Goal: Obtain resource: Download file/media

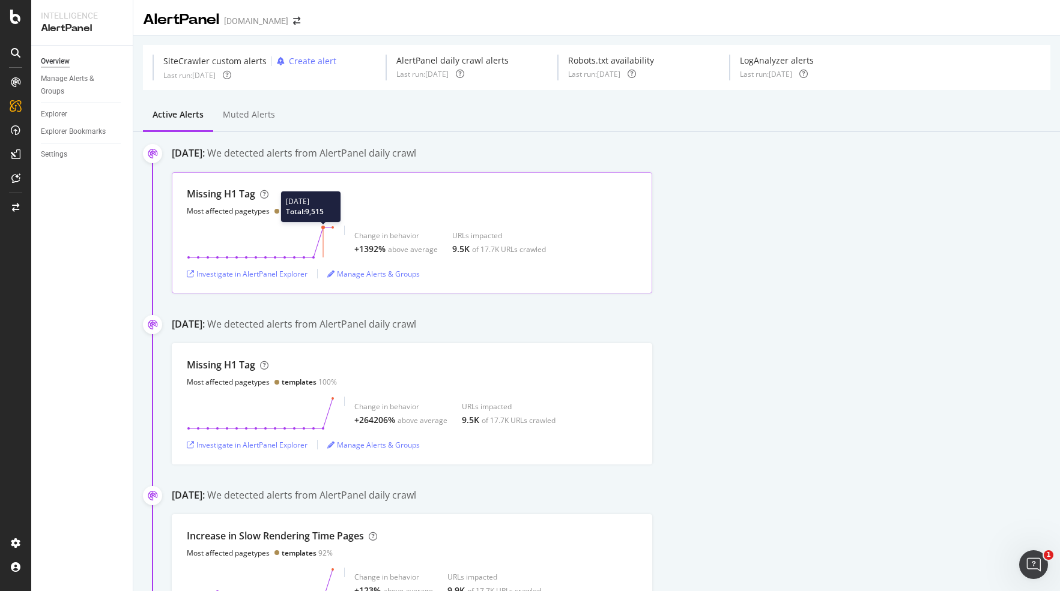
click at [321, 229] on icon at bounding box center [261, 243] width 148 height 34
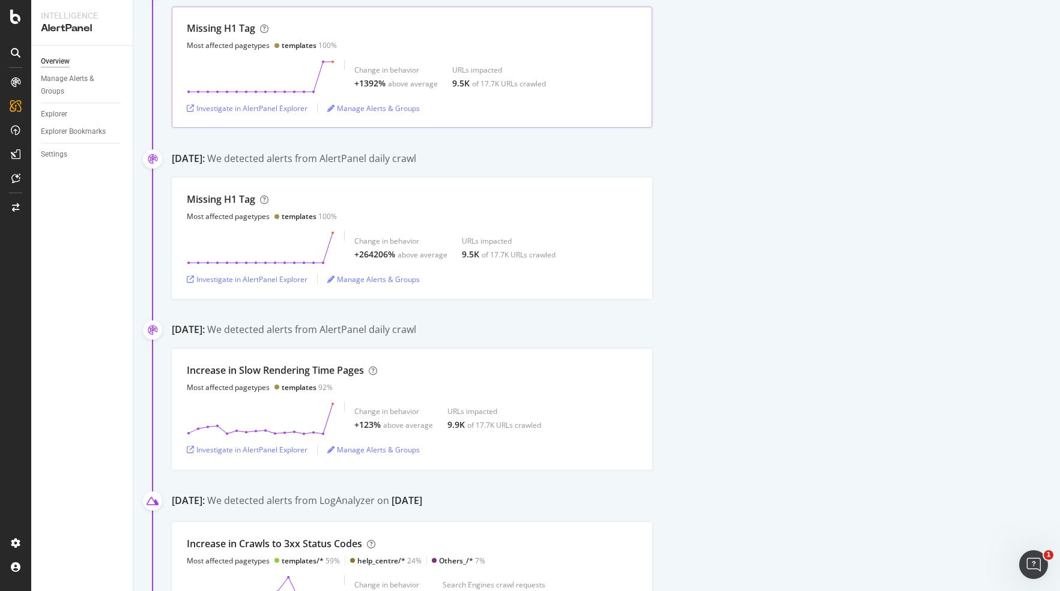
scroll to position [95, 0]
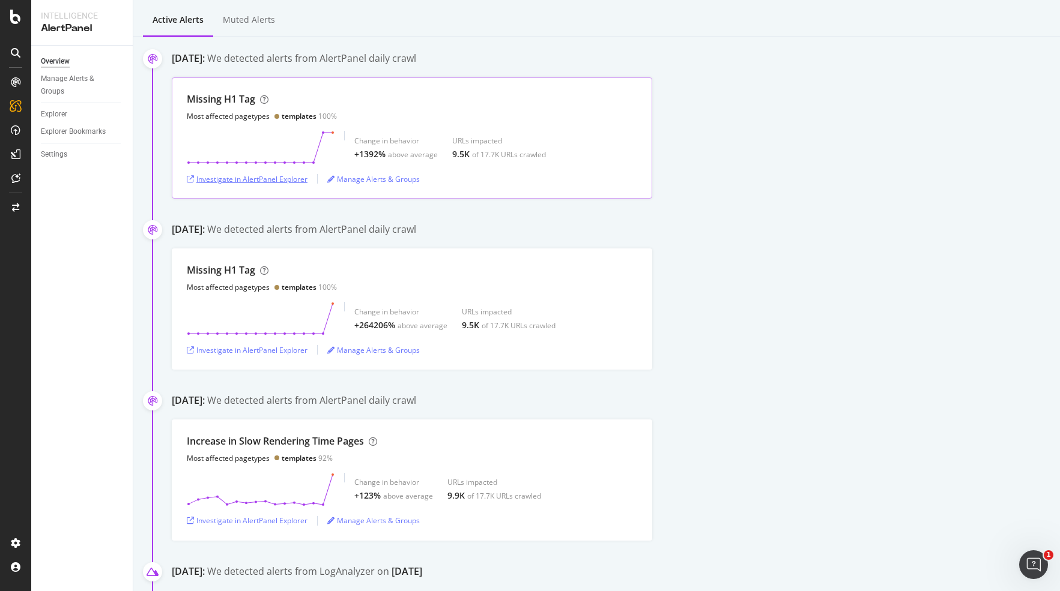
click at [187, 178] on icon "button" at bounding box center [190, 179] width 7 height 7
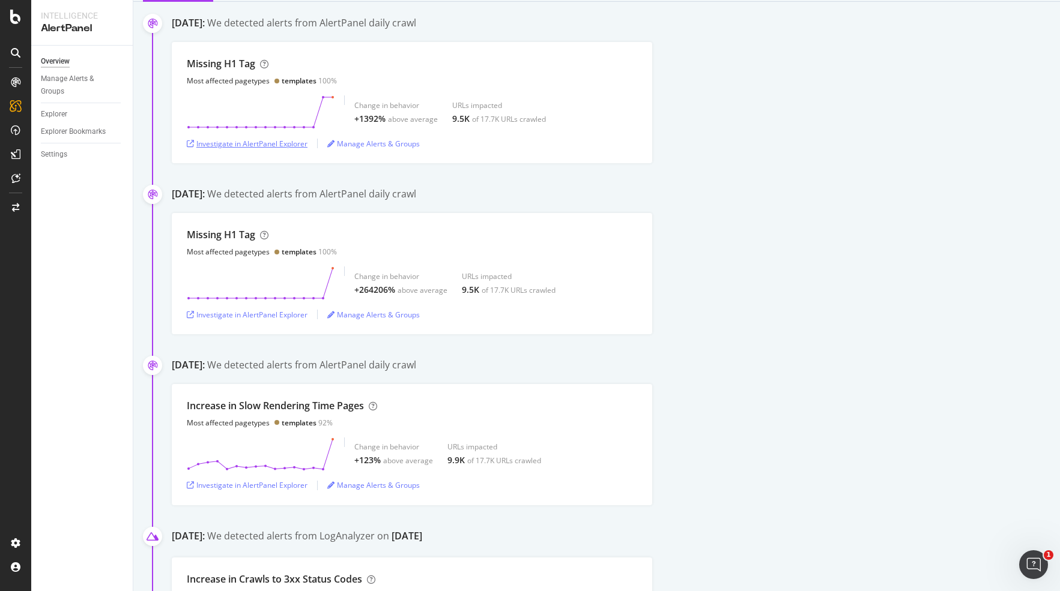
scroll to position [43, 0]
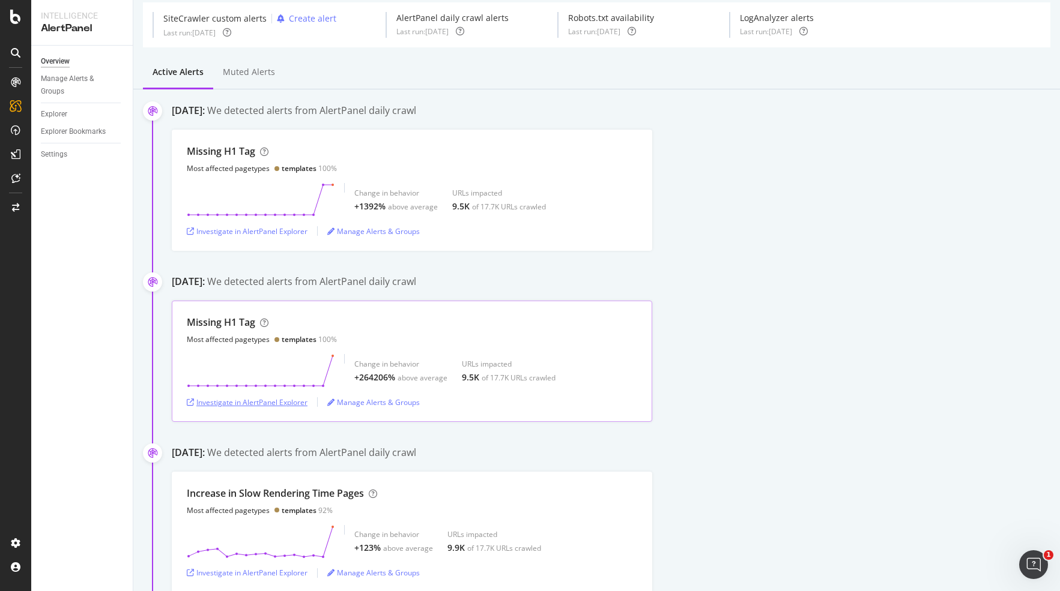
click at [253, 401] on div "Investigate in AlertPanel Explorer" at bounding box center [247, 403] width 121 height 10
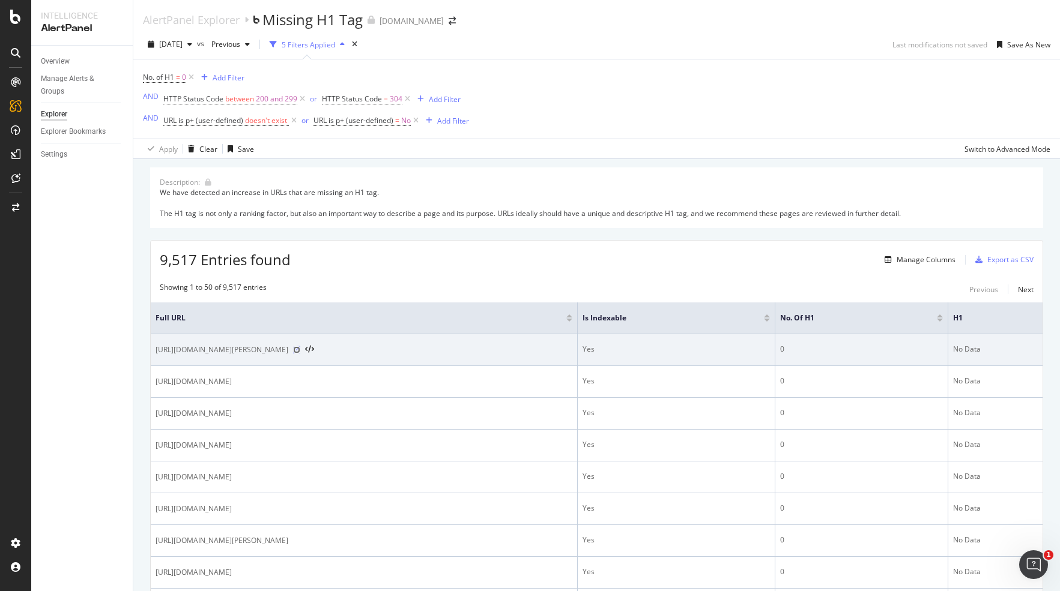
click at [300, 348] on icon at bounding box center [296, 349] width 7 height 7
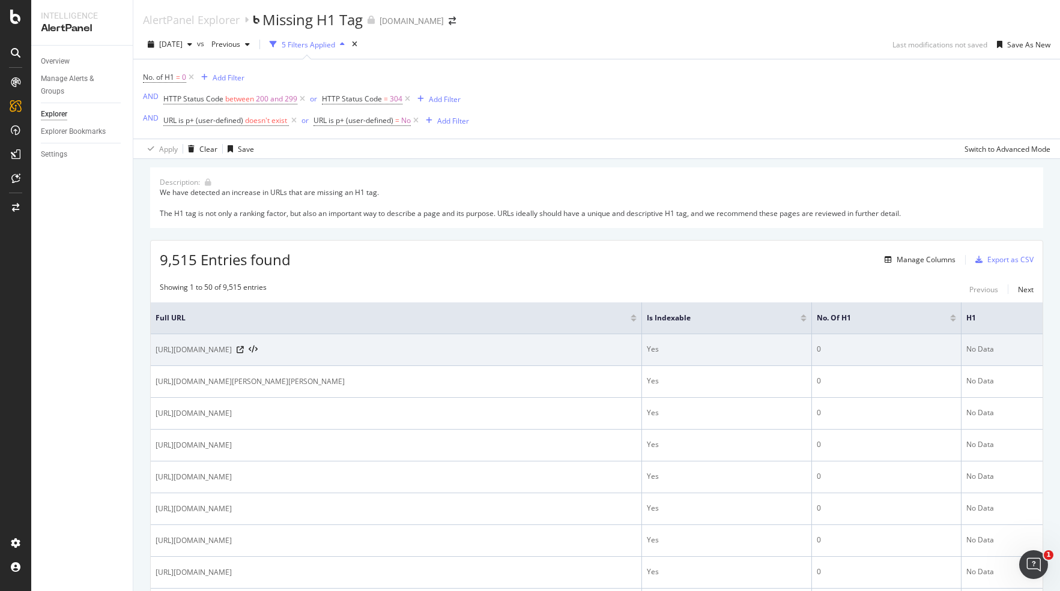
click at [328, 344] on div "[URL][DOMAIN_NAME]" at bounding box center [396, 350] width 481 height 12
click at [244, 349] on icon at bounding box center [240, 349] width 7 height 7
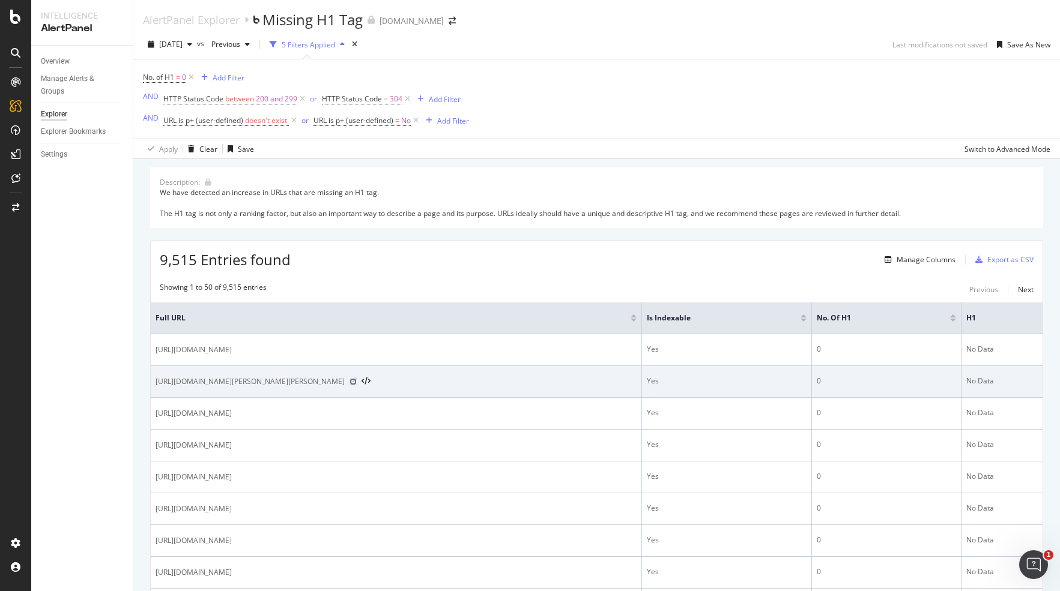
click at [357, 381] on icon at bounding box center [352, 381] width 7 height 7
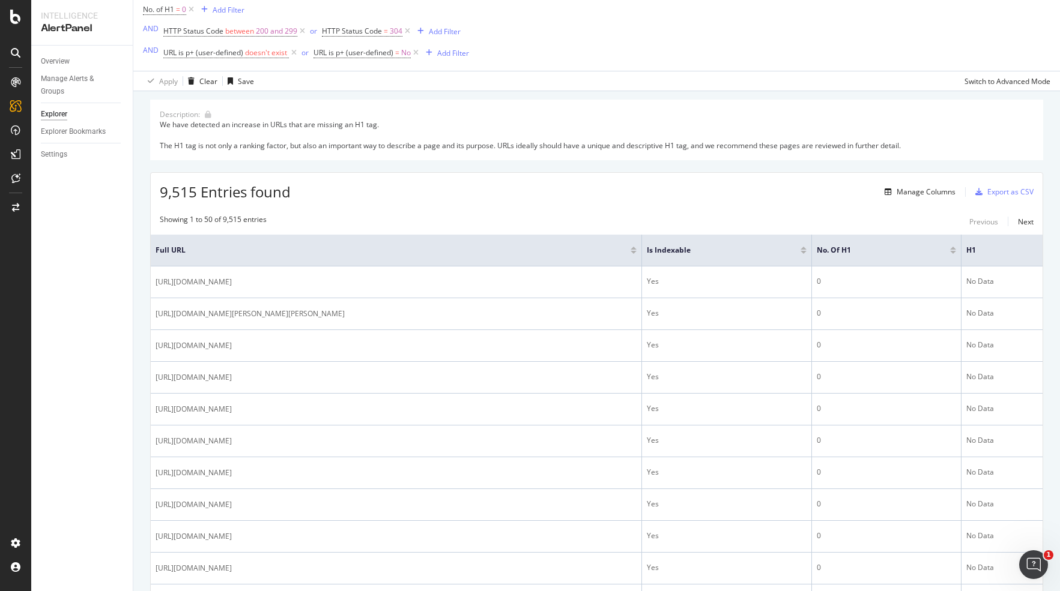
scroll to position [70, 0]
click at [1007, 192] on div "Export as CSV" at bounding box center [1010, 190] width 46 height 10
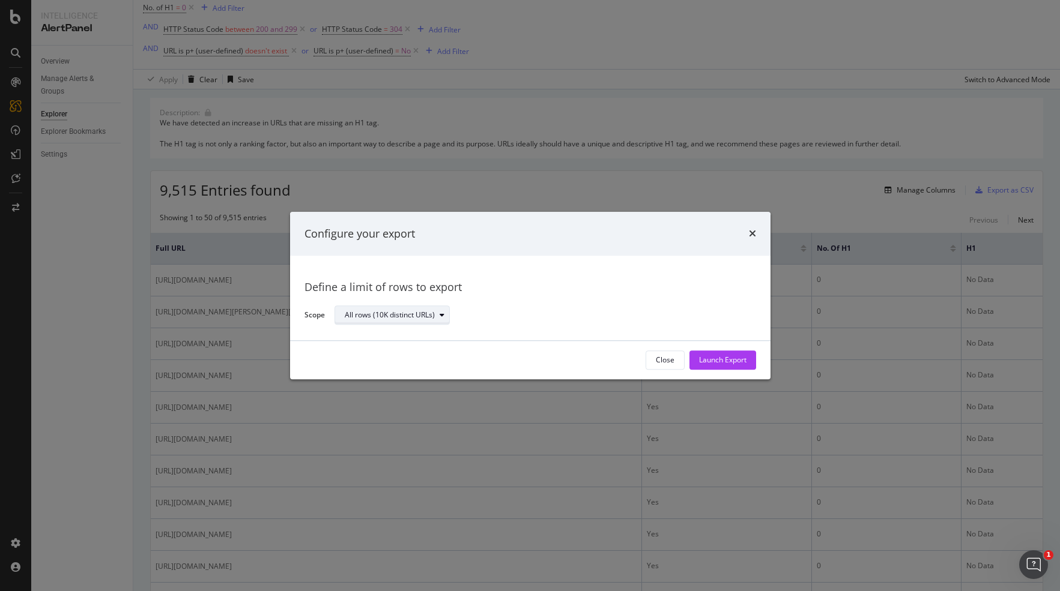
click at [422, 315] on div "All rows (10K distinct URLs)" at bounding box center [390, 315] width 90 height 7
click at [637, 334] on div "Define a limit of rows to export Scope All rows (10K distinct URLs)" at bounding box center [530, 298] width 480 height 85
click at [718, 359] on div "Launch Export" at bounding box center [722, 360] width 47 height 10
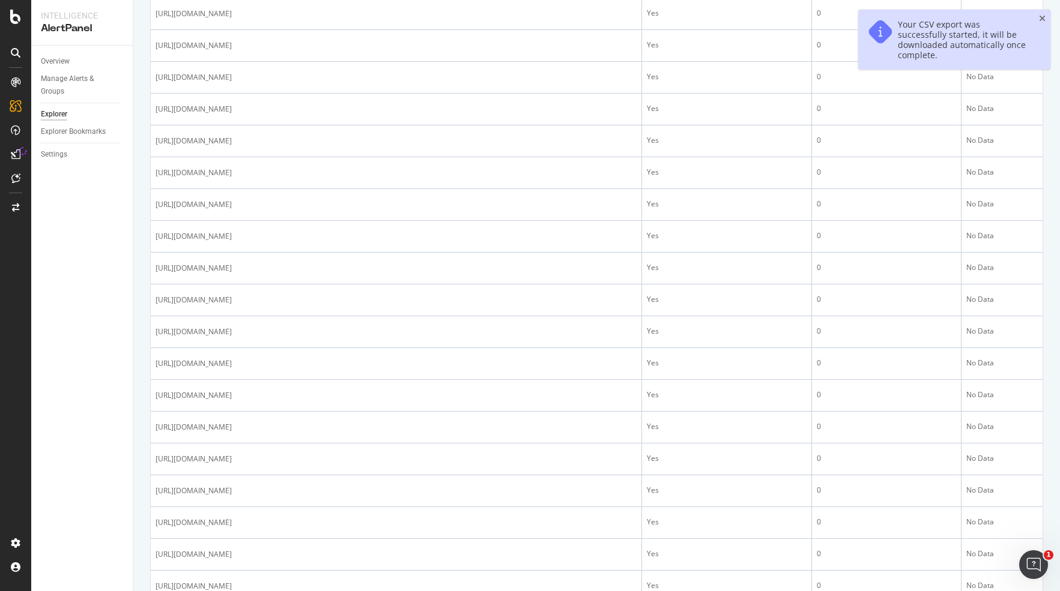
scroll to position [0, 0]
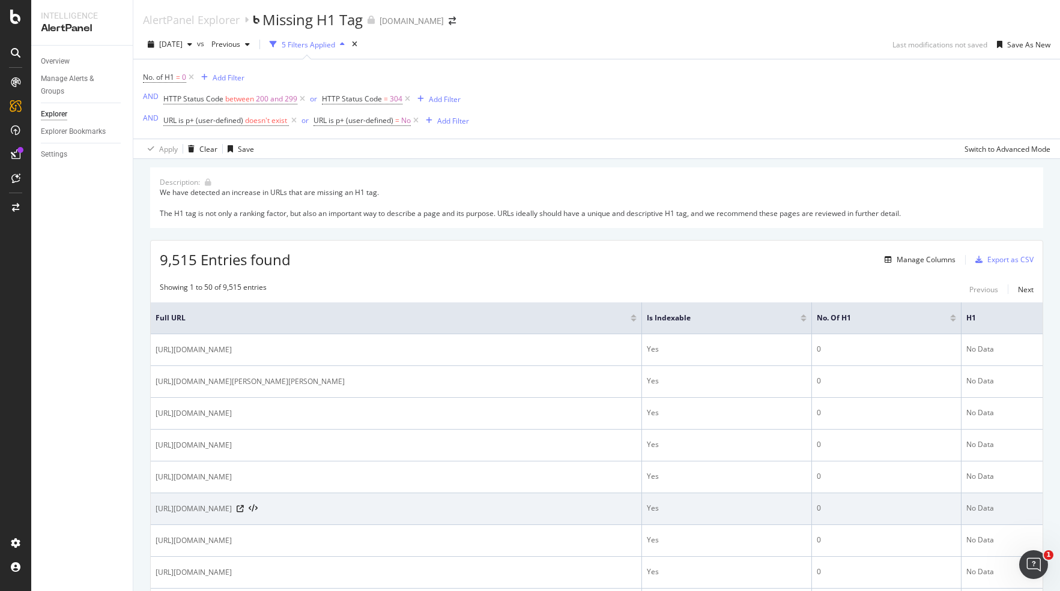
click at [607, 515] on td "https://www.canva.com/pt_br/convites/modelos/reunioes-casuais/" at bounding box center [396, 510] width 491 height 32
